Goal: Task Accomplishment & Management: Use online tool/utility

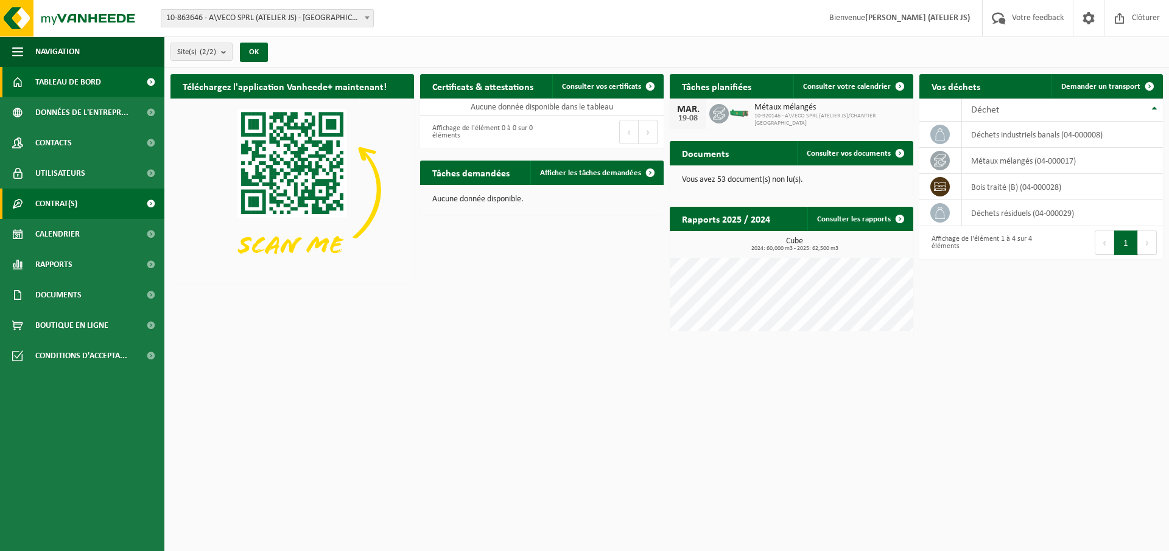
click at [48, 203] on span "Contrat(s)" at bounding box center [56, 204] width 42 height 30
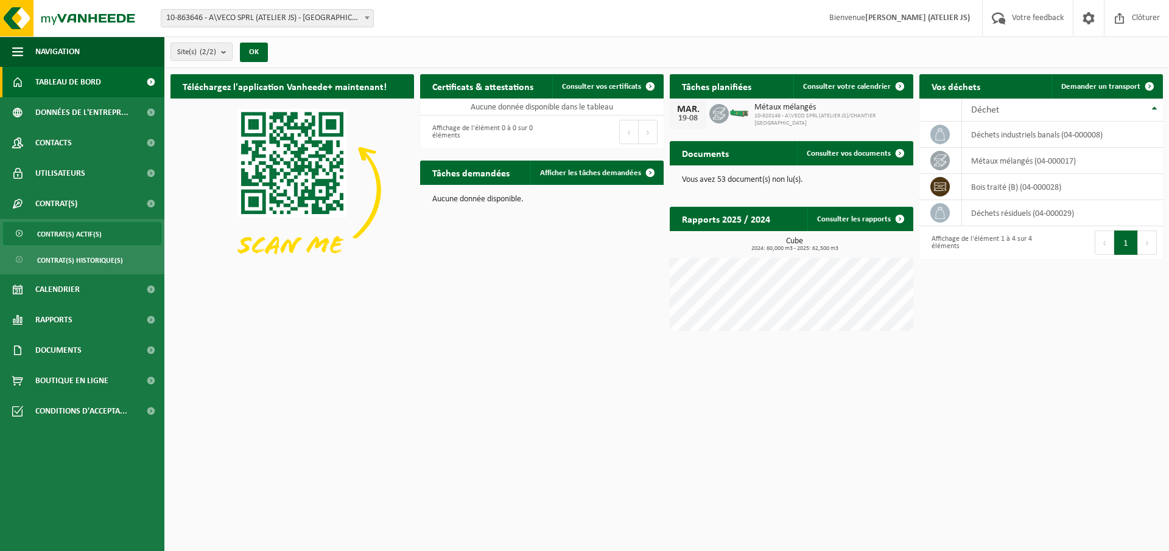
click at [64, 237] on span "Contrat(s) actif(s)" at bounding box center [69, 234] width 65 height 23
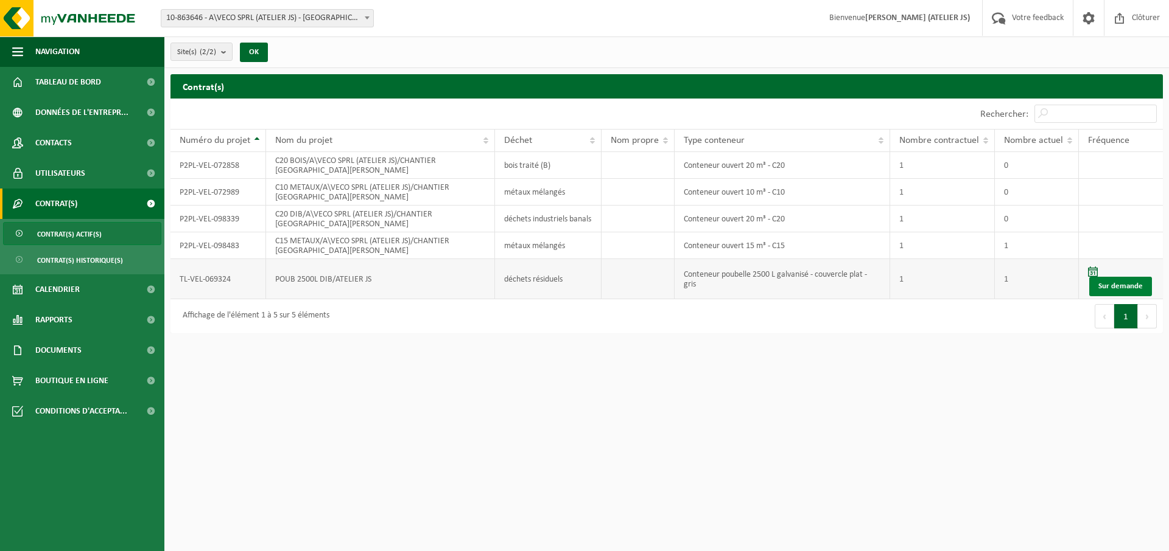
click at [1126, 277] on link "Sur demande" at bounding box center [1120, 286] width 63 height 19
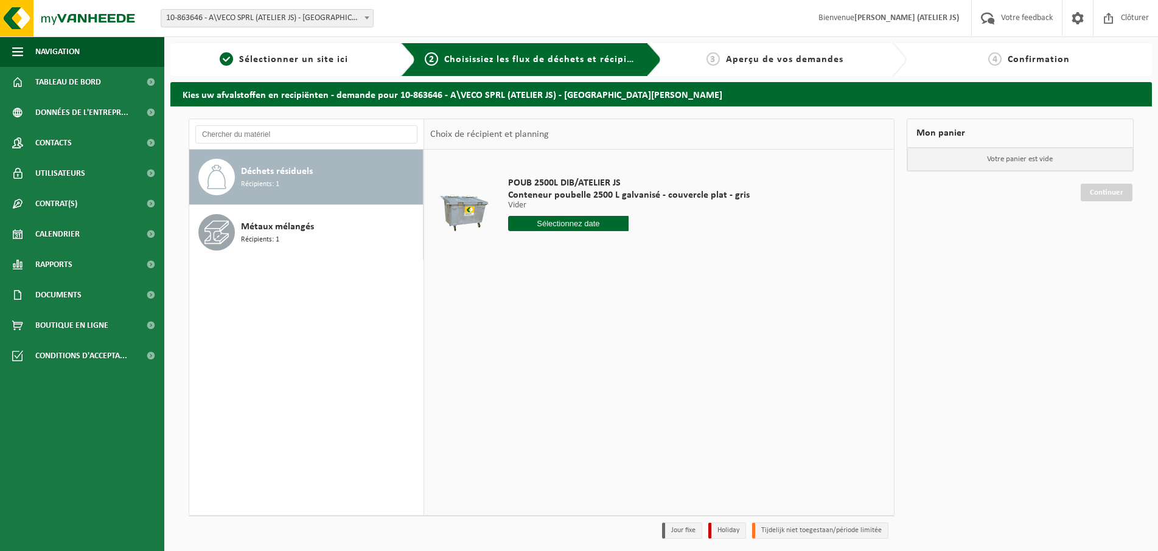
click at [582, 225] on input "text" at bounding box center [568, 223] width 121 height 15
click at [517, 372] on div "25" at bounding box center [519, 370] width 21 height 19
type input "à partir de 2025-08-25"
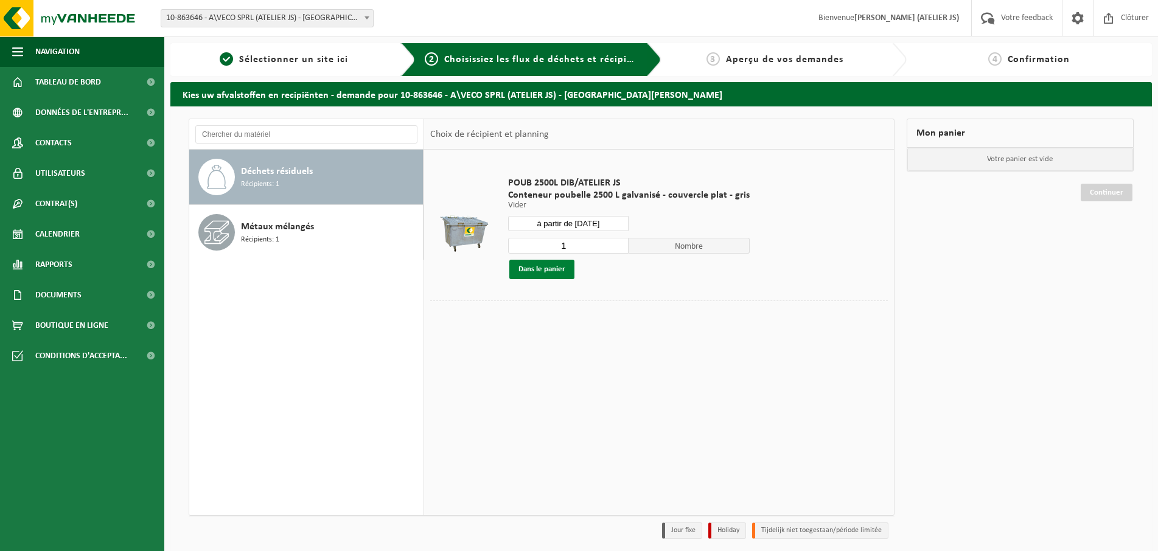
click at [544, 276] on button "Dans le panier" at bounding box center [541, 269] width 65 height 19
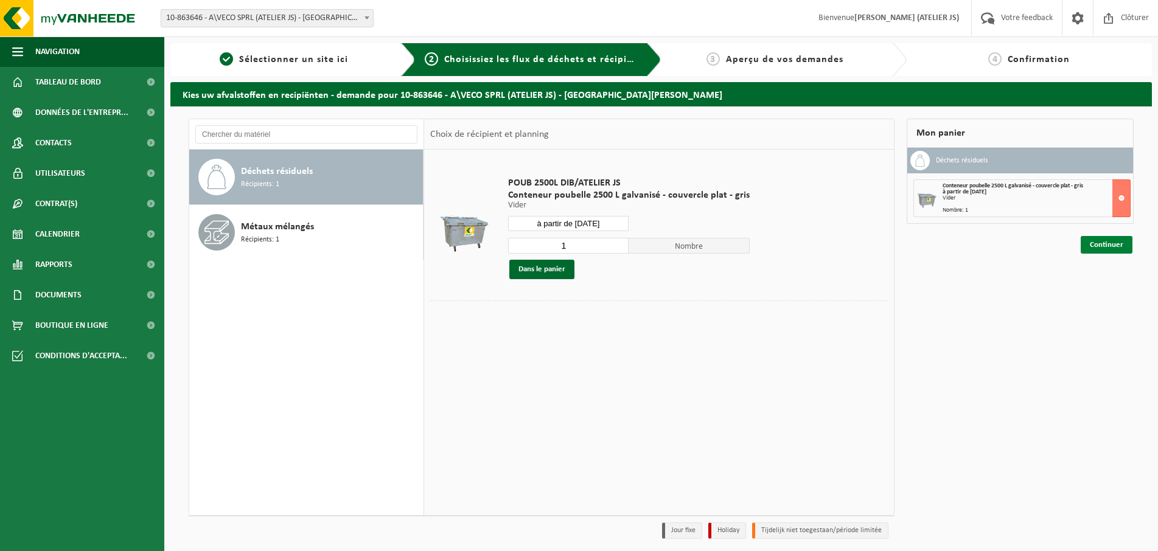
click at [1101, 247] on link "Continuer" at bounding box center [1107, 245] width 52 height 18
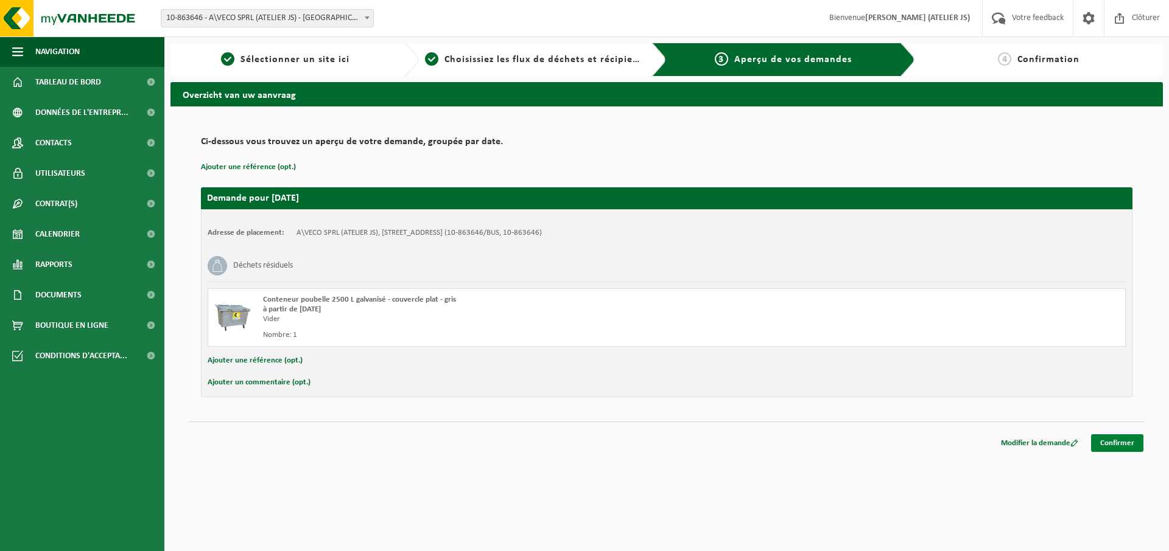
click at [1119, 451] on link "Confirmer" at bounding box center [1117, 444] width 52 height 18
